Goal: Task Accomplishment & Management: Use online tool/utility

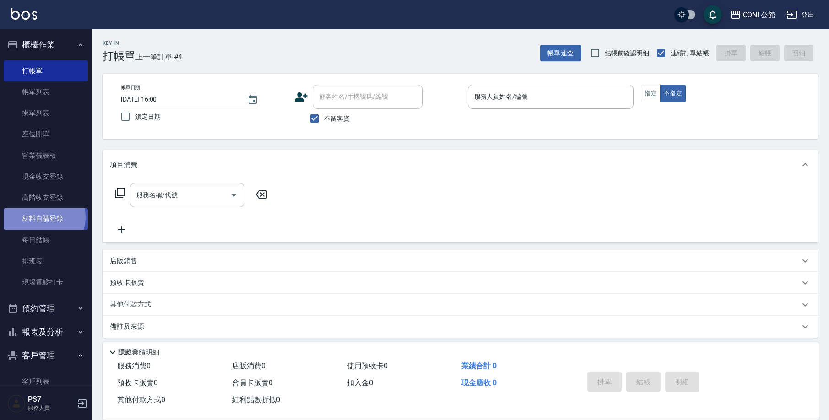
click at [41, 216] on link "材料自購登錄" at bounding box center [46, 218] width 84 height 21
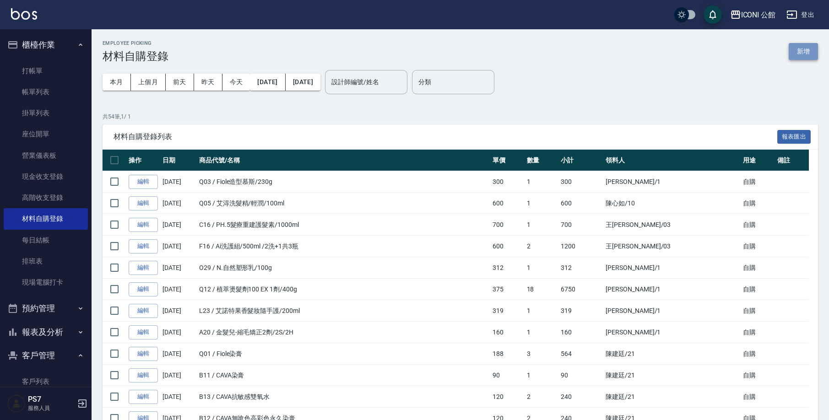
click at [813, 54] on button "新增" at bounding box center [803, 51] width 29 height 17
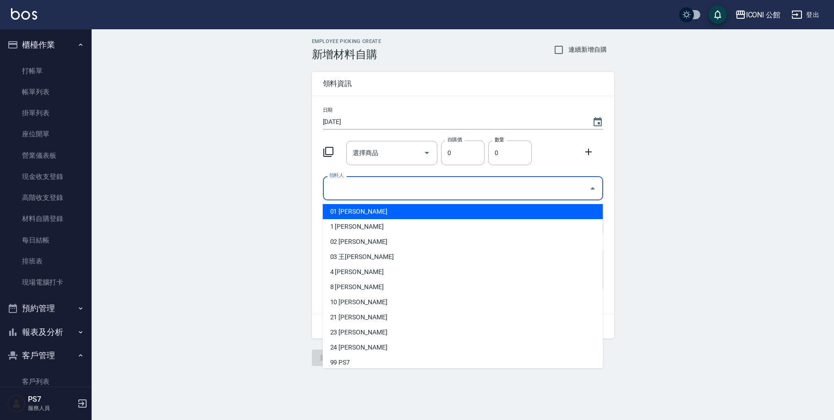
drag, startPoint x: 353, startPoint y: 190, endPoint x: 359, endPoint y: 227, distance: 37.7
click at [353, 190] on input "領料人" at bounding box center [456, 188] width 258 height 16
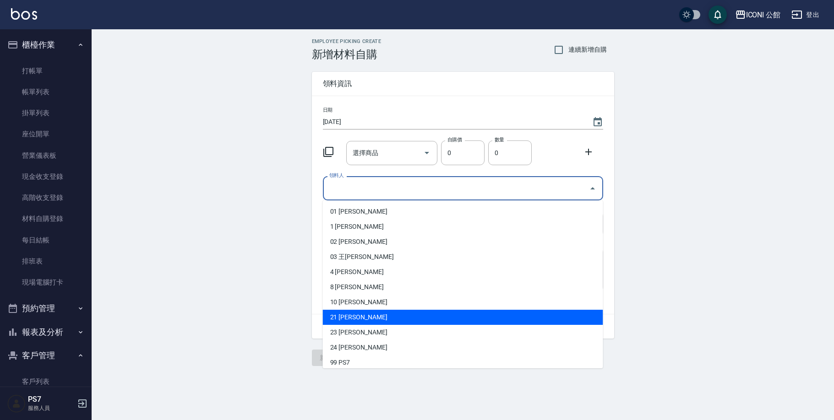
click at [366, 316] on li "21 [PERSON_NAME]" at bounding box center [463, 317] width 280 height 15
type input "陳建廷"
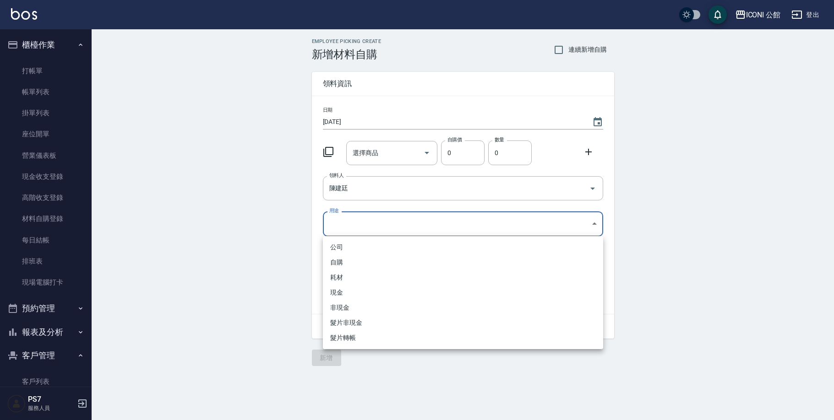
click at [355, 224] on body "ICONI 公館 登出 櫃檯作業 打帳單 帳單列表 掛單列表 座位開單 營業儀表板 現金收支登錄 高階收支登錄 材料自購登錄 每日結帳 排班表 現場電腦打卡 …" at bounding box center [417, 210] width 834 height 420
click at [356, 261] on li "自購" at bounding box center [463, 262] width 280 height 15
type input "自購"
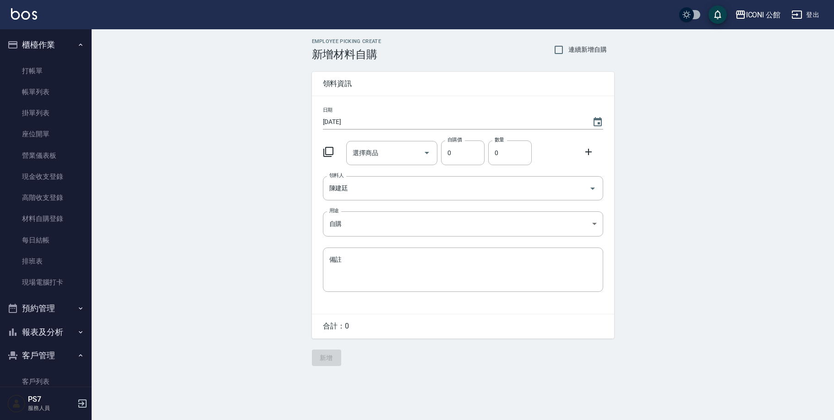
click at [328, 152] on icon at bounding box center [328, 152] width 11 height 11
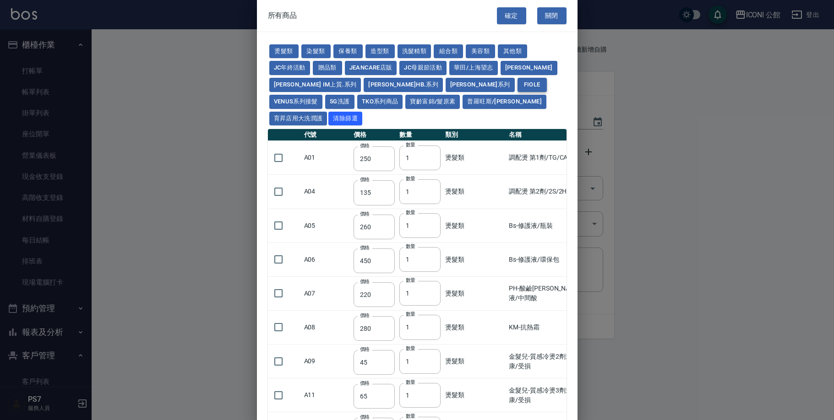
click at [328, 151] on td "A01" at bounding box center [326, 158] width 49 height 34
click at [517, 82] on button "Fiole" at bounding box center [531, 85] width 29 height 14
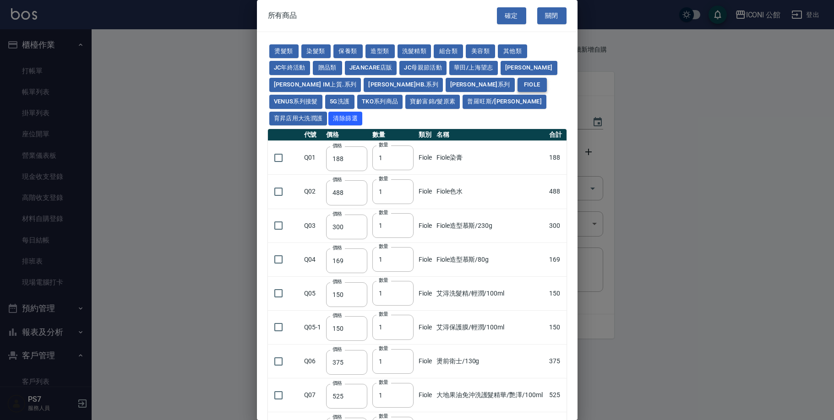
type input "188"
type input "488"
type input "300"
type input "169"
type input "150"
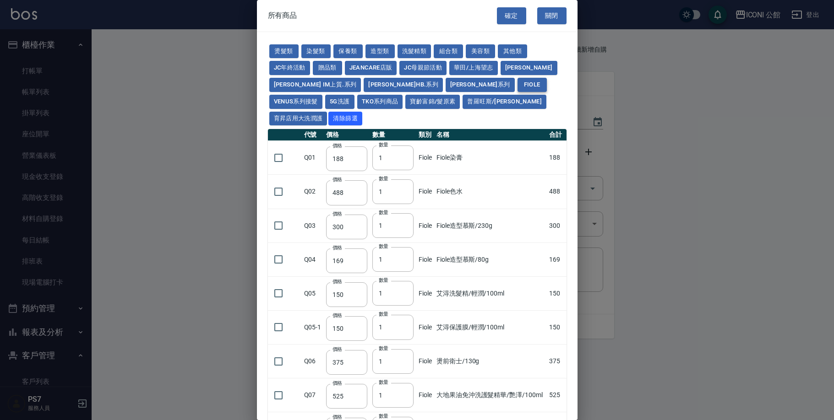
type input "150"
type input "375"
type input "525"
type input "356"
type input "360"
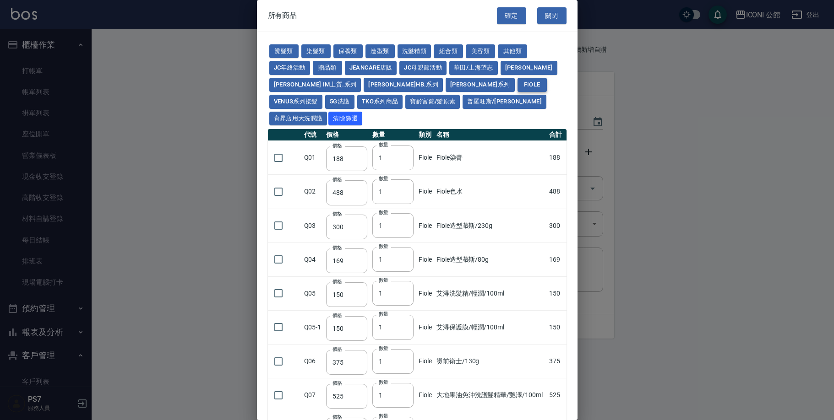
type input "840"
type input "900"
type input "330"
type input "375"
type input "540"
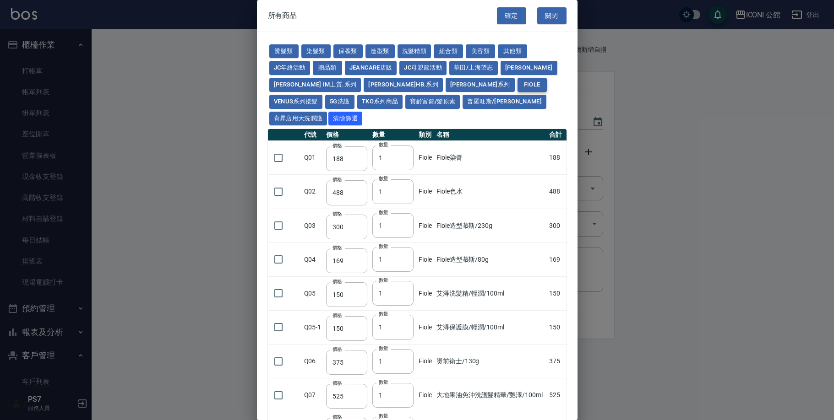
type input "221"
type input "338"
type input "413"
type input "23"
type input "184"
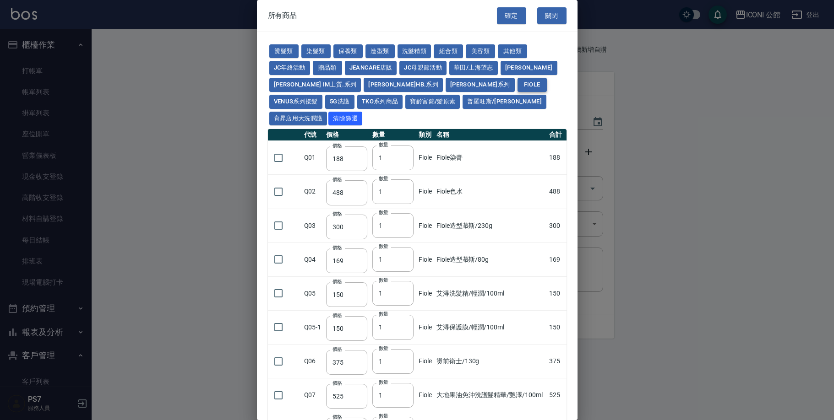
type input "432"
type input "600"
type input "300"
type input "850"
type input "170"
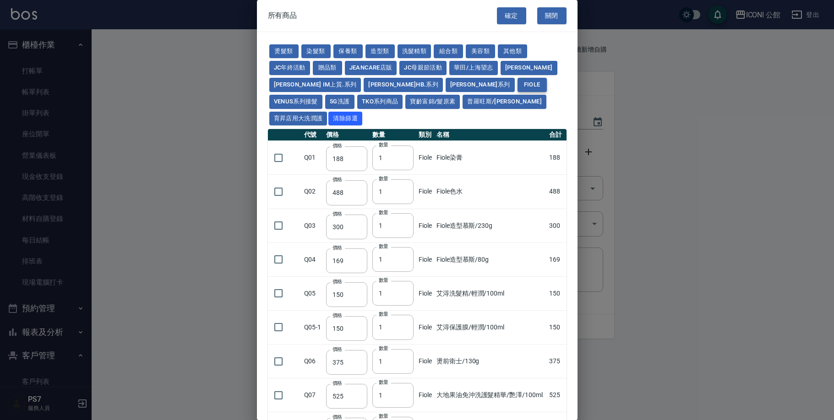
type input "300"
type input "488"
type input "1300"
type input "100"
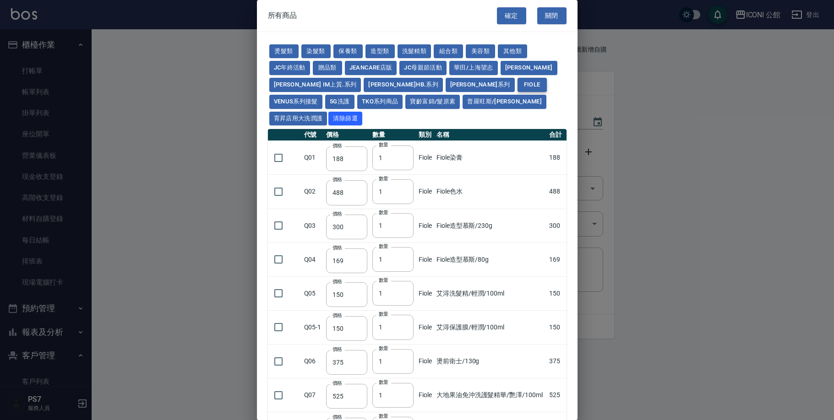
click at [517, 85] on button "Fiole" at bounding box center [531, 85] width 29 height 14
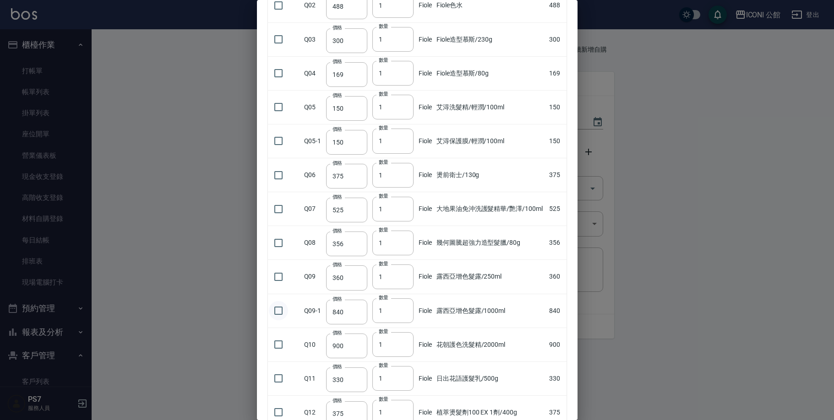
click at [281, 301] on input "checkbox" at bounding box center [278, 310] width 19 height 19
checkbox input "true"
type input "2"
click at [401, 298] on input "2" at bounding box center [392, 310] width 41 height 25
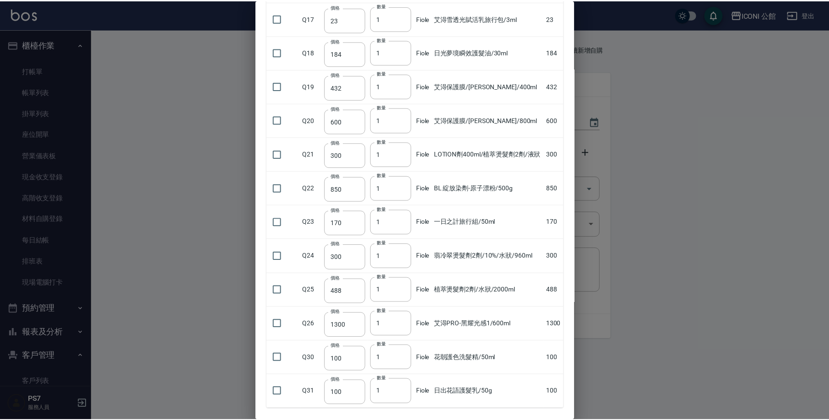
scroll to position [776, 0]
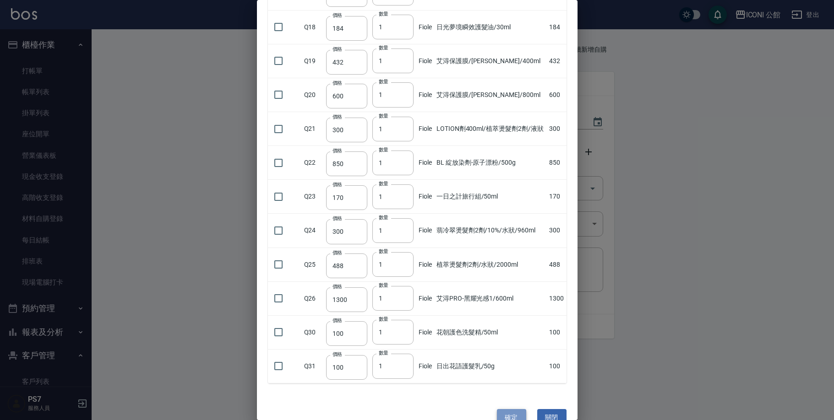
click at [514, 409] on button "確定" at bounding box center [511, 417] width 29 height 17
type input "露西亞增色髮露/1000ml"
type input "840"
type input "2"
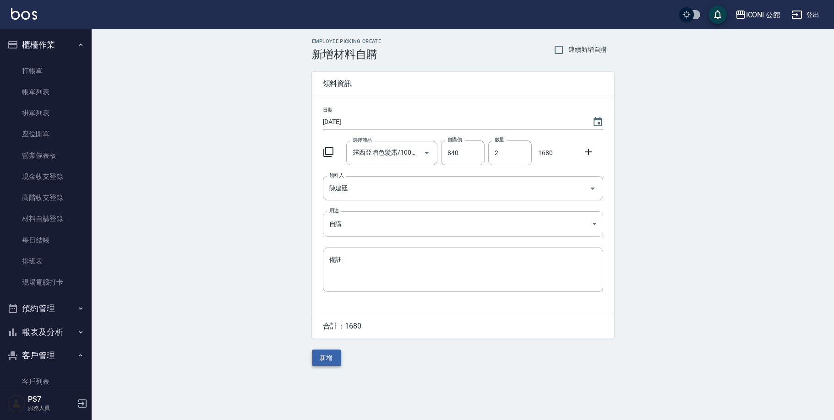
click at [323, 358] on button "新增" at bounding box center [326, 358] width 29 height 17
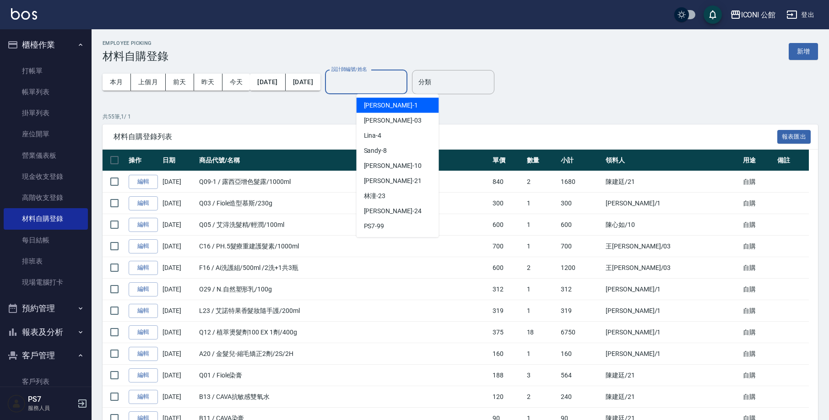
click at [386, 87] on input "設計師編號/姓名" at bounding box center [366, 82] width 74 height 16
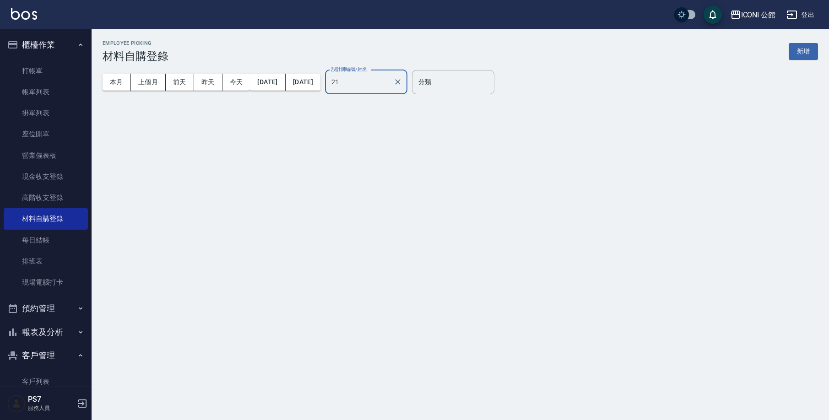
type input "[PERSON_NAME]-21"
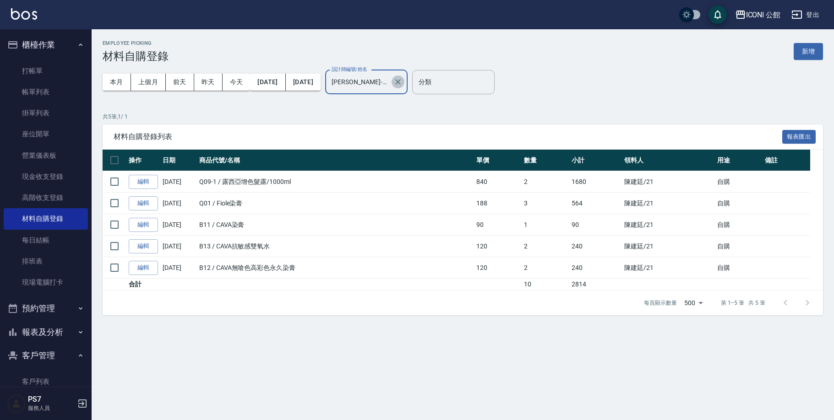
click at [402, 81] on icon "Clear" at bounding box center [397, 81] width 9 height 9
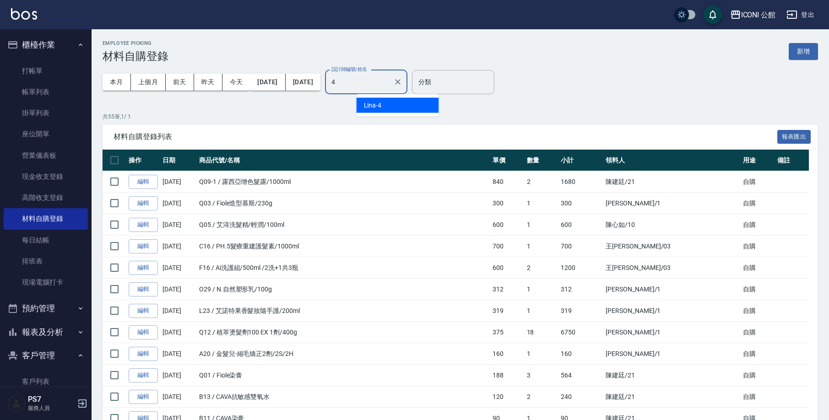
type input "Lina-4"
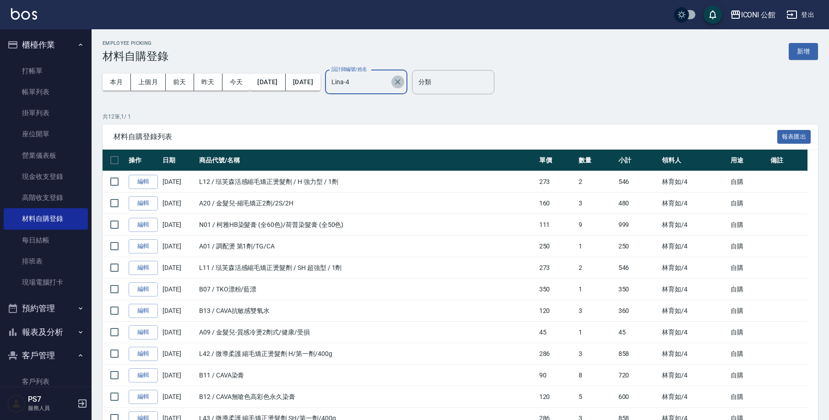
click at [402, 85] on icon "Clear" at bounding box center [397, 81] width 9 height 9
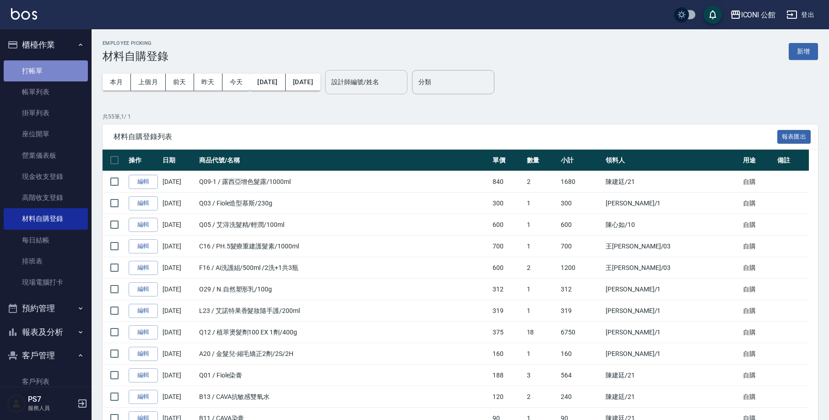
click at [54, 66] on link "打帳單" at bounding box center [46, 70] width 84 height 21
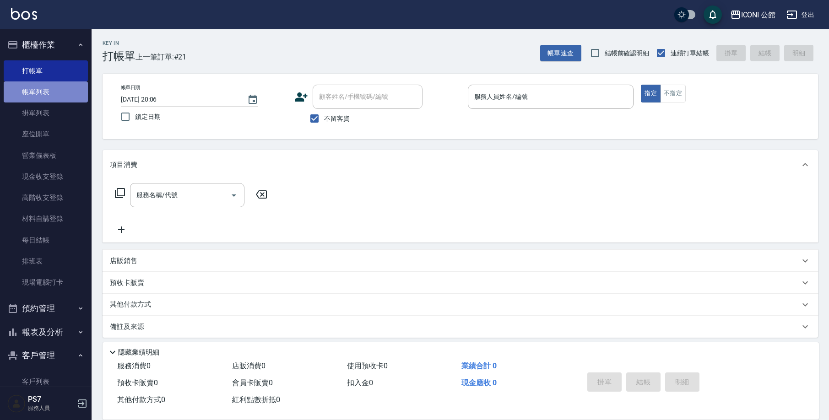
click at [71, 89] on link "帳單列表" at bounding box center [46, 91] width 84 height 21
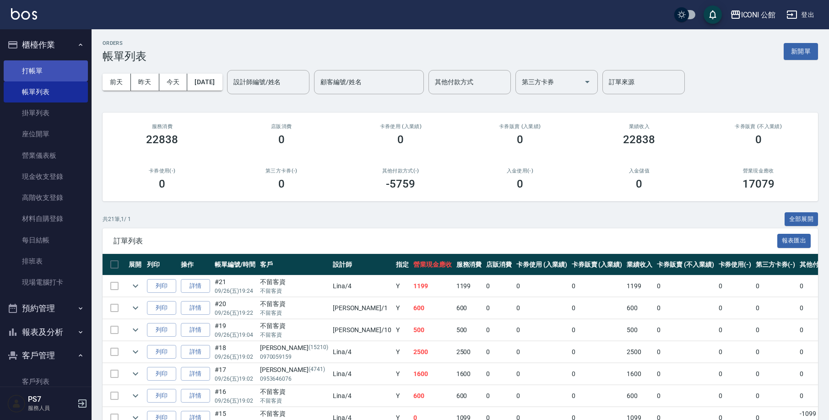
click at [35, 67] on link "打帳單" at bounding box center [46, 70] width 84 height 21
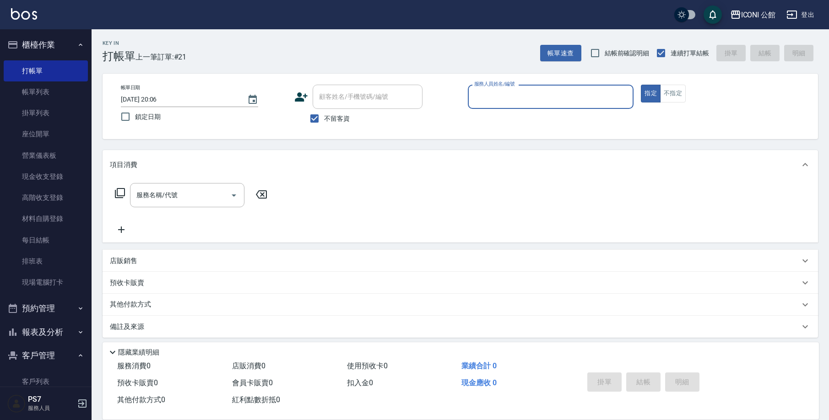
click at [172, 131] on div "帳單日期 [DATE] 20:06 鎖定日期 顧客姓名/手機號碼/編號 顧客姓名/手機號碼/編號 不留客資 服務人員姓名/編號 服務人員姓名/編號 指定 不指定" at bounding box center [461, 106] width 716 height 65
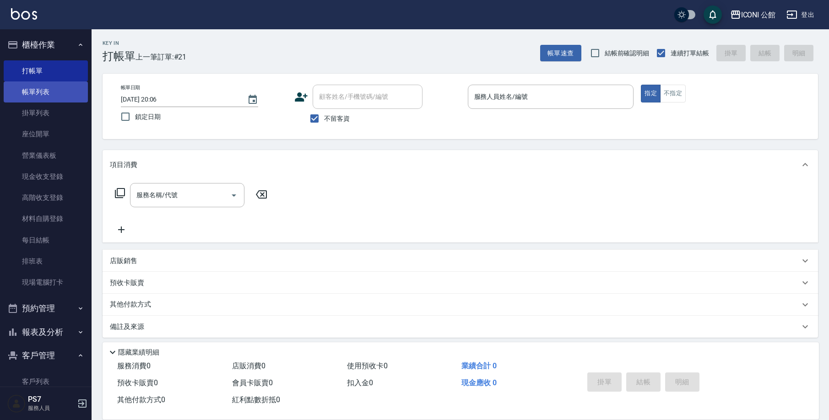
click at [53, 86] on link "帳單列表" at bounding box center [46, 91] width 84 height 21
